Goal: Check status: Check status

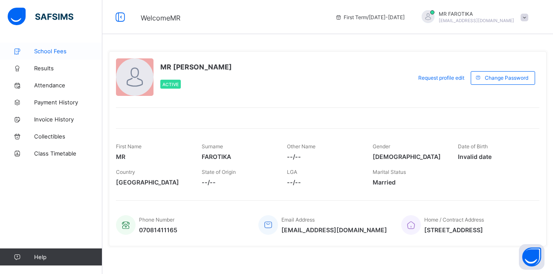
click at [56, 53] on span "School Fees" at bounding box center [68, 51] width 68 height 7
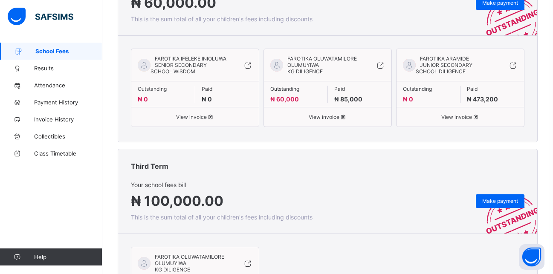
scroll to position [208, 0]
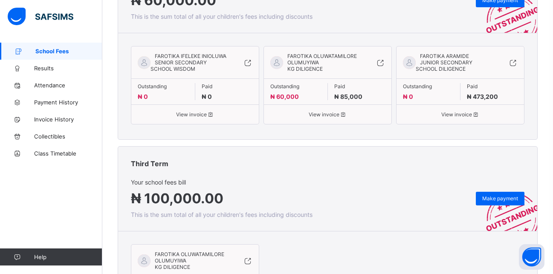
click at [339, 67] on div "FAROTIKA OLUWATAMILORE OLUMUYIWA KG DILIGENCE" at bounding box center [322, 62] width 79 height 19
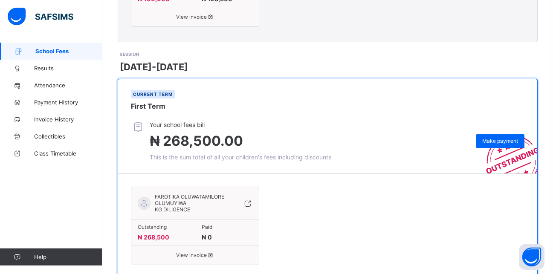
scroll to position [532, 0]
